Goal: Transaction & Acquisition: Purchase product/service

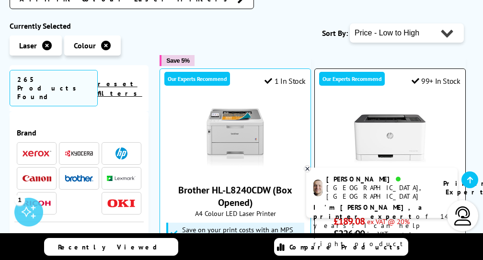
scroll to position [447, 0]
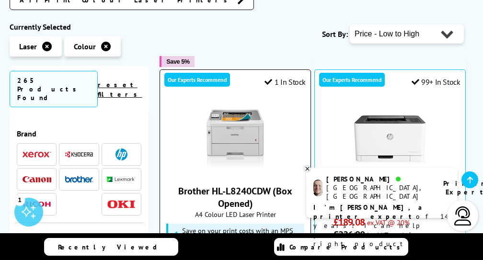
click at [243, 104] on img at bounding box center [236, 140] width 72 height 72
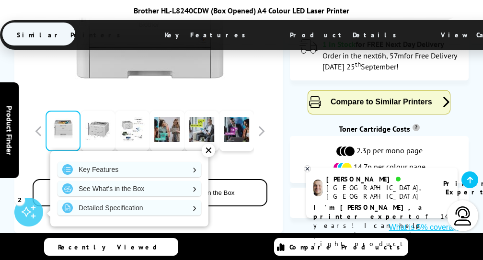
scroll to position [411, 0]
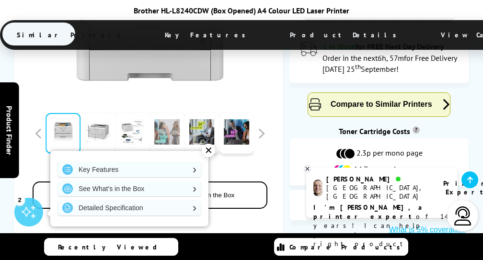
click at [167, 113] on link at bounding box center [167, 133] width 35 height 41
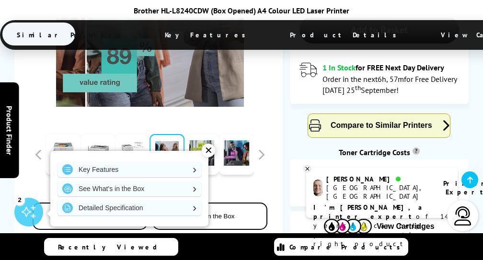
scroll to position [389, 0]
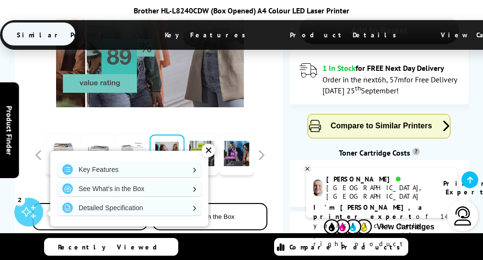
click at [210, 152] on div "✕" at bounding box center [208, 150] width 13 height 13
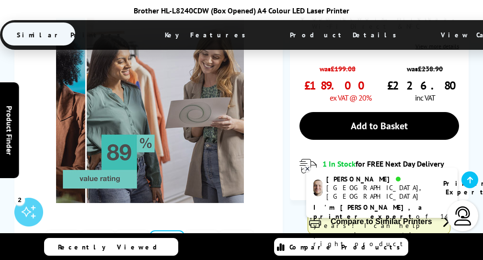
scroll to position [294, 0]
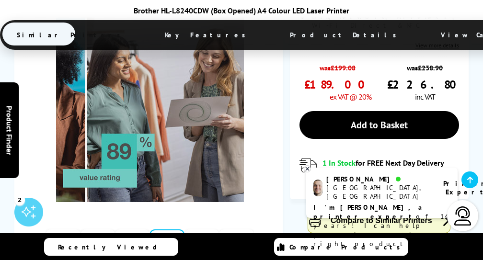
click at [205, 230] on link at bounding box center [202, 250] width 35 height 41
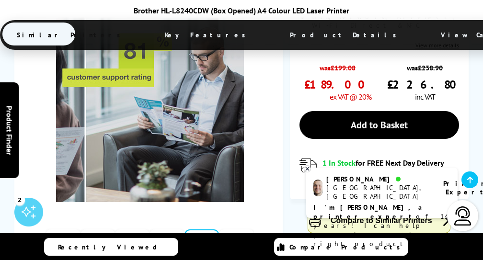
click at [242, 230] on link at bounding box center [236, 250] width 35 height 41
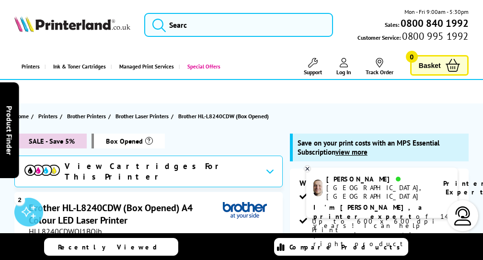
scroll to position [0, 0]
